Goal: Communication & Community: Connect with others

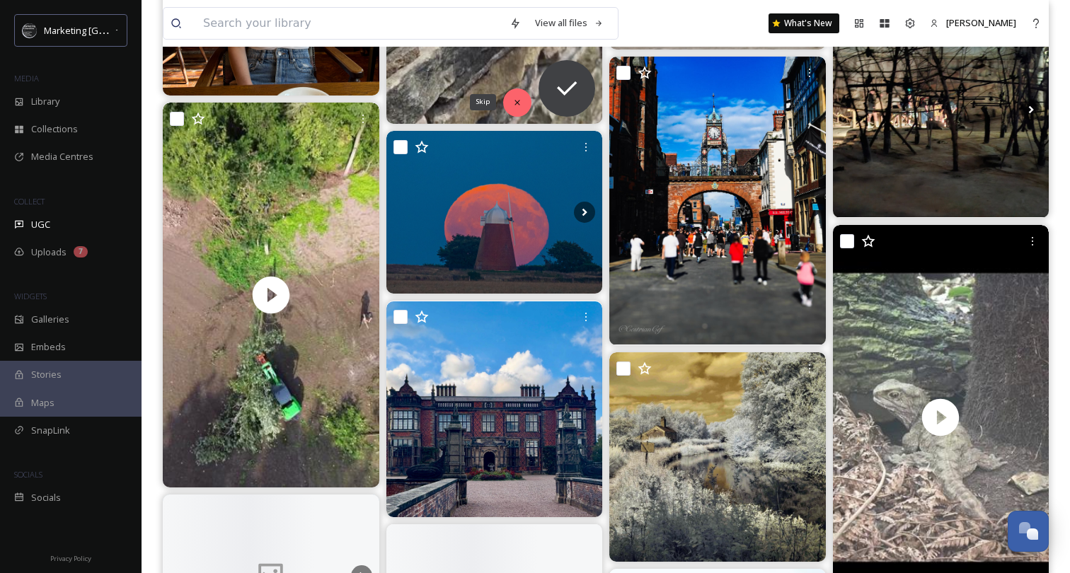
scroll to position [3551, 0]
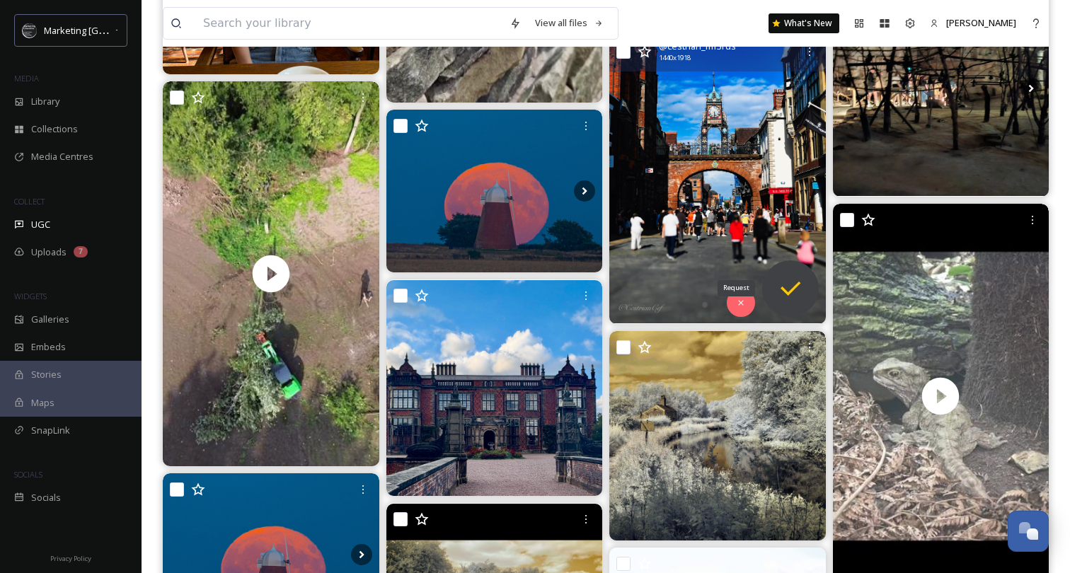
click at [776, 287] on icon at bounding box center [790, 289] width 28 height 28
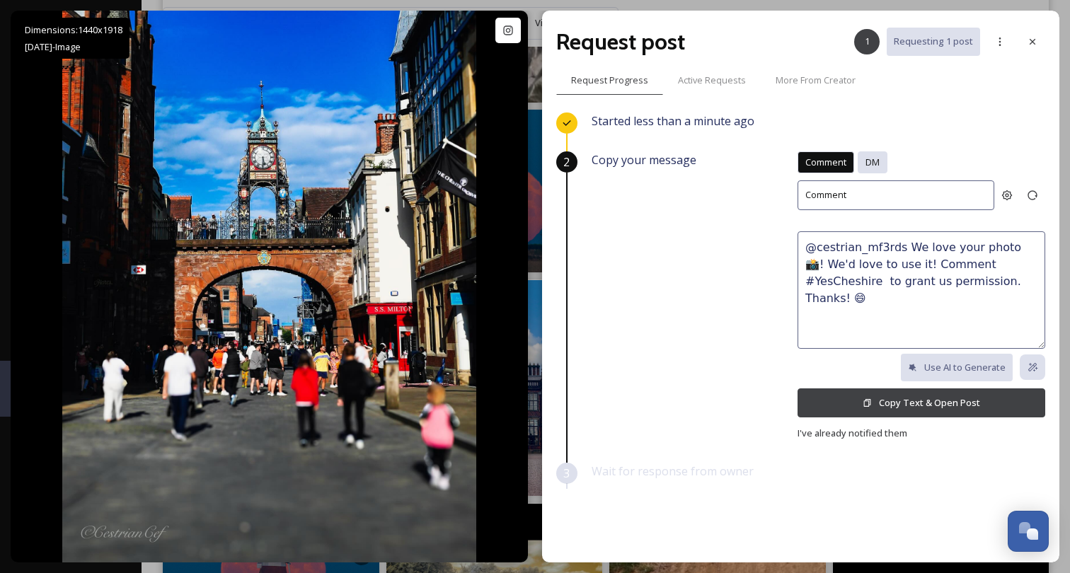
click at [868, 160] on span "DM" at bounding box center [873, 162] width 14 height 13
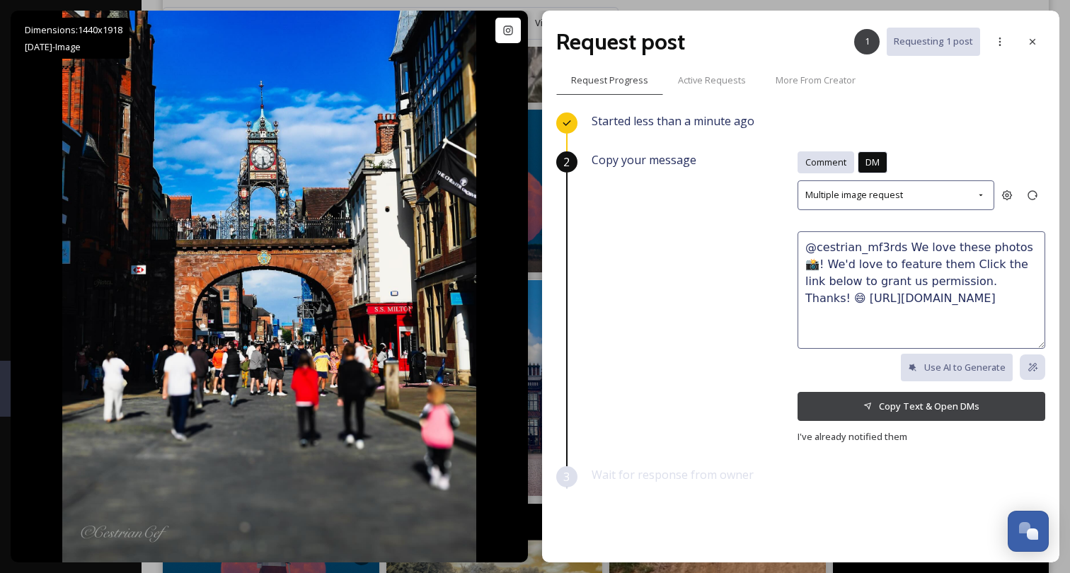
click at [829, 166] on span "Comment" at bounding box center [825, 162] width 41 height 13
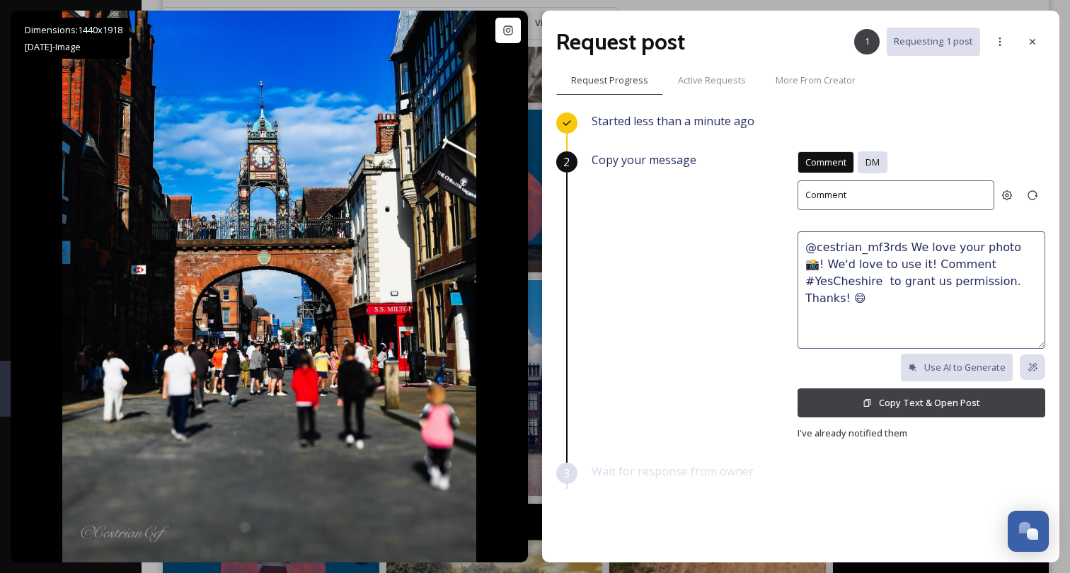
click at [871, 161] on span "DM" at bounding box center [873, 162] width 14 height 13
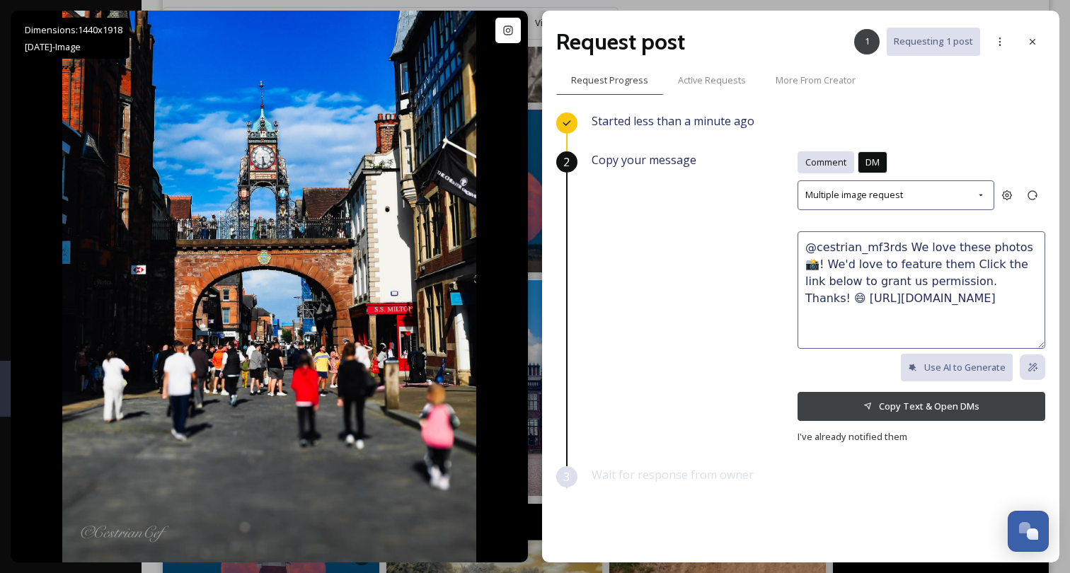
click at [830, 166] on span "Comment" at bounding box center [825, 162] width 41 height 13
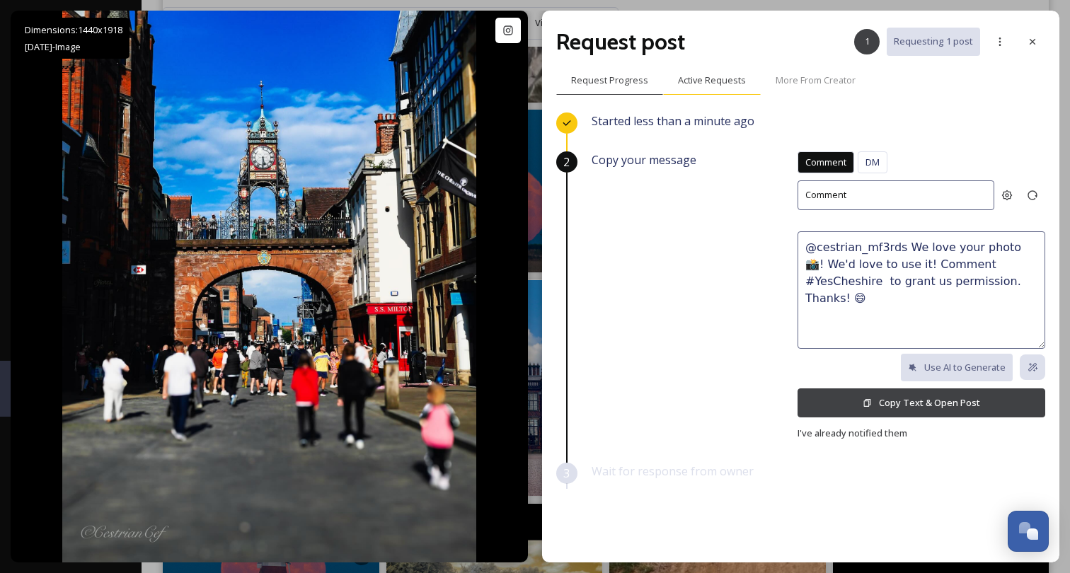
click at [718, 82] on span "Active Requests" at bounding box center [712, 80] width 68 height 13
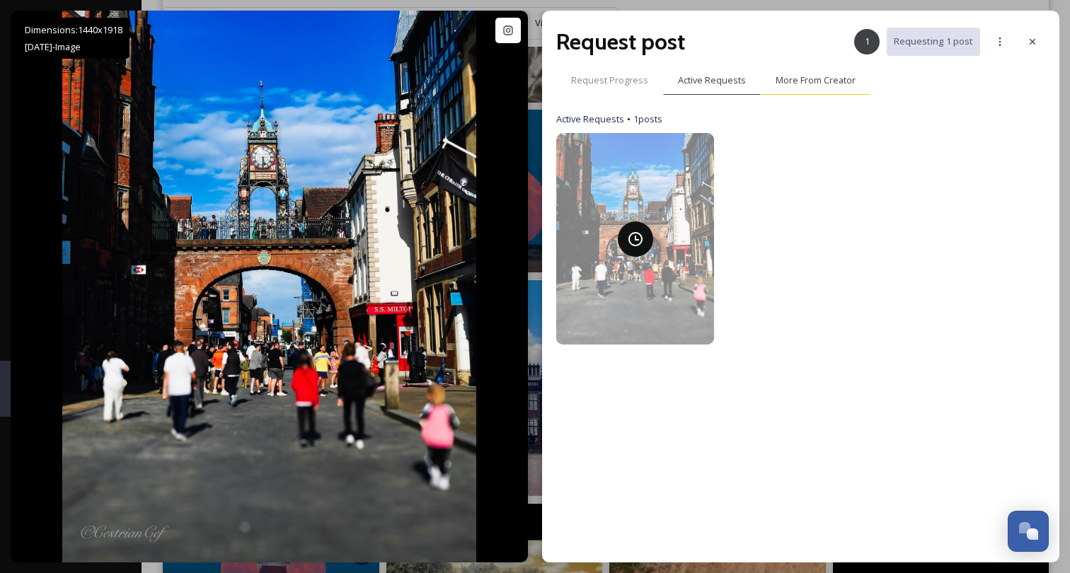
click at [802, 88] on div "More From Creator" at bounding box center [816, 80] width 110 height 29
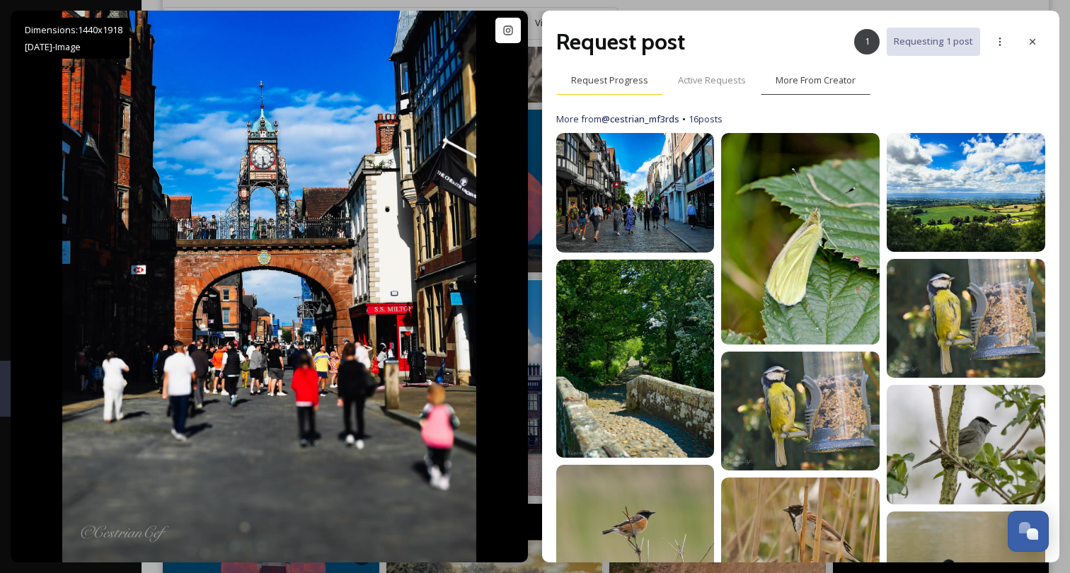
click at [624, 84] on span "Request Progress" at bounding box center [609, 80] width 77 height 13
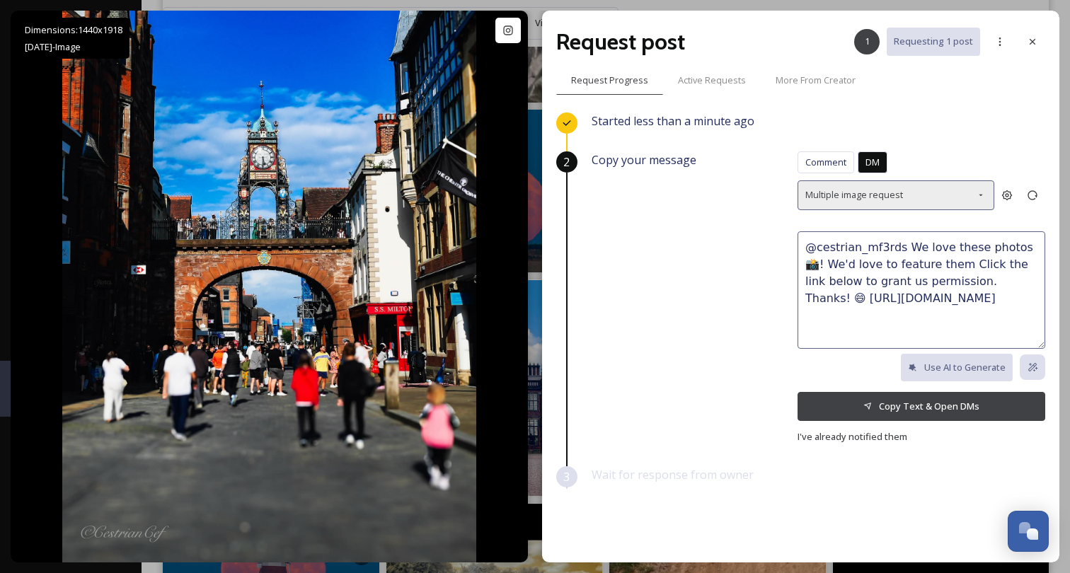
click at [905, 195] on div "Multiple image request" at bounding box center [896, 194] width 197 height 29
click at [941, 149] on div "Started less than a minute ago" at bounding box center [819, 132] width 454 height 39
drag, startPoint x: 1020, startPoint y: 297, endPoint x: 788, endPoint y: 297, distance: 231.5
click at [788, 297] on div "Copy your message Comment DM Comment DM Multiple image request @cestrian_mf3rds…" at bounding box center [819, 298] width 454 height 294
click at [681, 335] on div "Copy your message Comment DM Comment DM Multiple image request @cestrian_mf3rds…" at bounding box center [819, 298] width 454 height 294
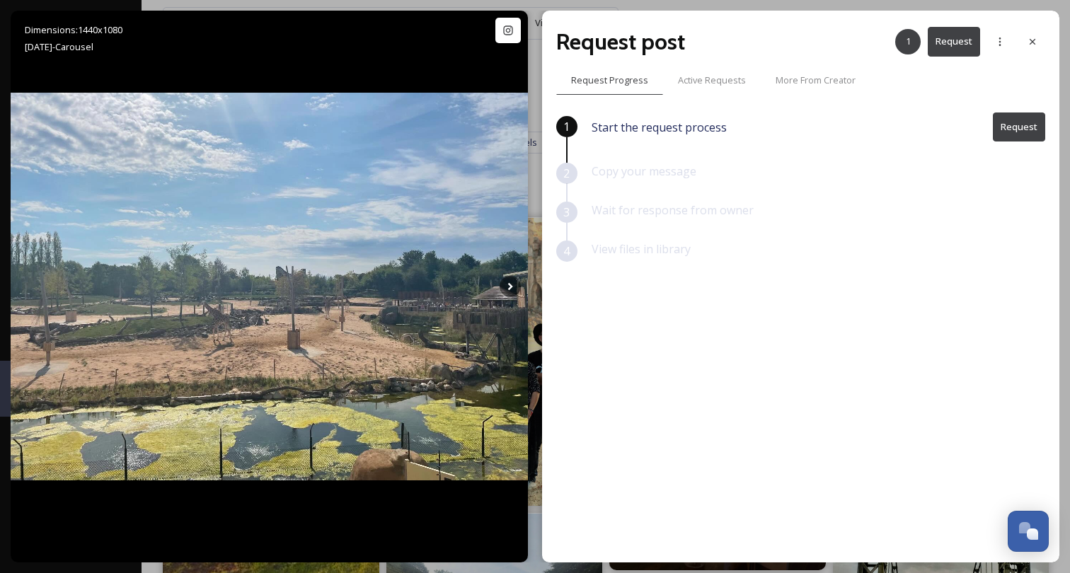
click at [1014, 130] on button "Request" at bounding box center [1019, 127] width 52 height 29
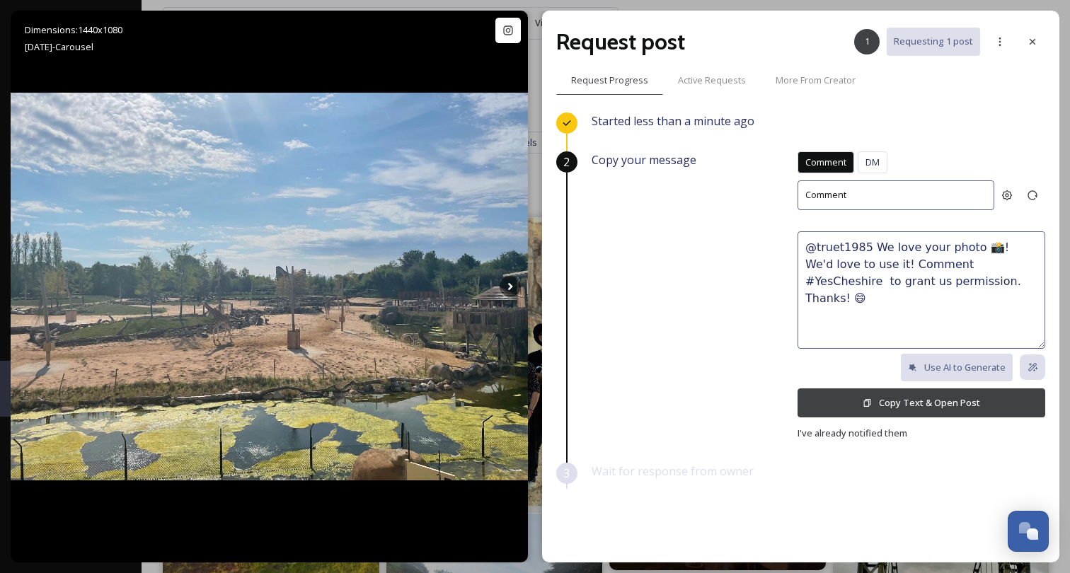
click at [980, 290] on textarea "@truet1985 We love your photo 📸! We'd love to use it! Comment #YesCheshire to g…" at bounding box center [922, 289] width 248 height 117
click at [875, 165] on span "DM" at bounding box center [873, 162] width 14 height 13
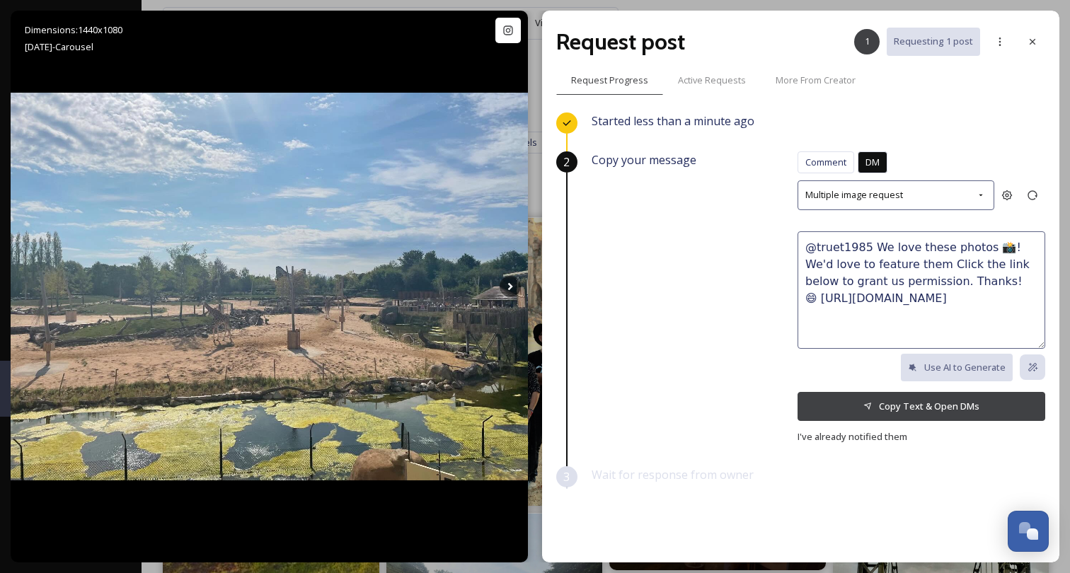
drag, startPoint x: 1041, startPoint y: 298, endPoint x: 736, endPoint y: 302, distance: 305.1
click at [736, 302] on div "Copy your message Comment DM Comment DM Multiple image request @truet1985 We lo…" at bounding box center [819, 298] width 454 height 294
type textarea "@truet1985 We love these photos 📸! We'd love to feature them Click the link bel…"
click at [1033, 46] on icon at bounding box center [1032, 41] width 11 height 11
